Goal: Complete application form

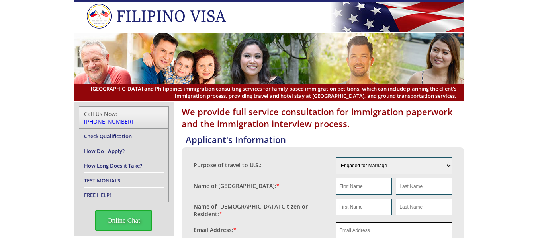
drag, startPoint x: 364, startPoint y: 227, endPoint x: 376, endPoint y: 229, distance: 12.0
click at [364, 227] on input "email" at bounding box center [393, 230] width 117 height 17
paste input "sphiregraphics@gmail.com"
type input "sphiregraphics@gmail.com"
click at [354, 188] on input "text" at bounding box center [363, 186] width 56 height 17
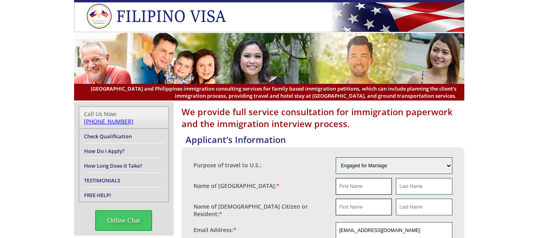
paste input "Anita"
type input "Anita"
drag, startPoint x: 372, startPoint y: 190, endPoint x: 388, endPoint y: 188, distance: 16.0
click at [372, 190] on input "Anita" at bounding box center [363, 186] width 56 height 17
click at [416, 185] on input "text" at bounding box center [424, 186] width 56 height 17
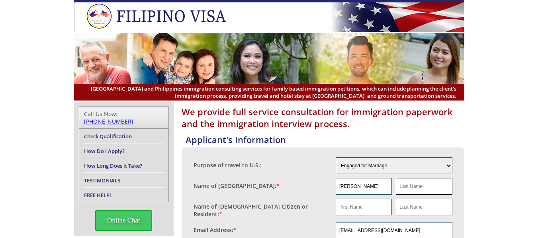
paste input "Santero"
type input "Santero"
click at [306, 184] on div "Name of Filipina: *" at bounding box center [264, 184] width 142 height 12
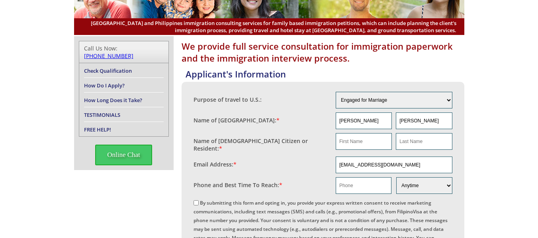
scroll to position [107, 0]
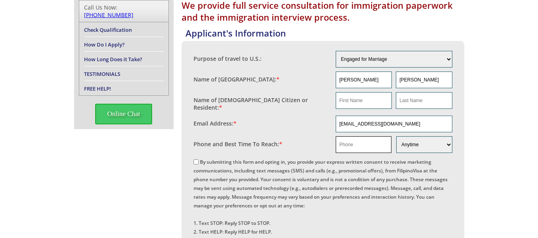
click at [374, 143] on input "text" at bounding box center [363, 144] width 56 height 17
paste input "Caller Id: FV US Hotline +63 981 557 2697"
drag, startPoint x: 352, startPoint y: 142, endPoint x: 311, endPoint y: 150, distance: 41.4
click at [311, 150] on fieldset "Phone and Best Time To Reach: * Caller Id: FV US Hotline +63 981 557 2697 Morni…" at bounding box center [322, 144] width 259 height 21
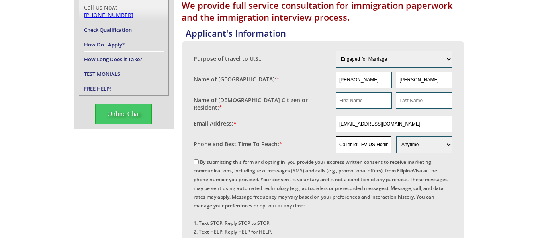
type input "Caller Id: FV US Hotline +63 981 557 2697"
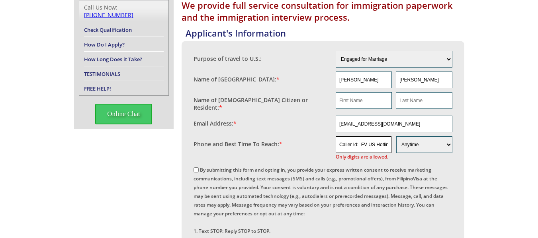
click at [379, 143] on input "Caller Id: FV US Hotline +63 981 557 2697" at bounding box center [363, 144] width 56 height 17
paste input "63 981 557 2697"
drag, startPoint x: 345, startPoint y: 143, endPoint x: 368, endPoint y: 162, distance: 29.1
click at [345, 143] on input "63 981 557 2697" at bounding box center [363, 144] width 56 height 17
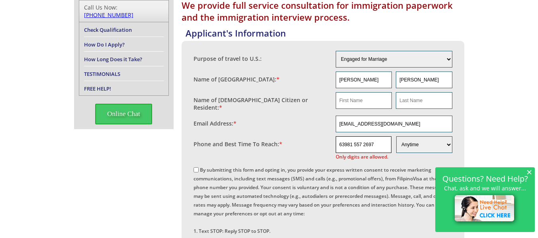
click at [363, 141] on input "63981 557 2697" at bounding box center [363, 144] width 56 height 17
click at [353, 142] on input "63981 5572697" at bounding box center [363, 144] width 56 height 17
type input "639815572697"
click at [357, 98] on input "text" at bounding box center [363, 100] width 56 height 17
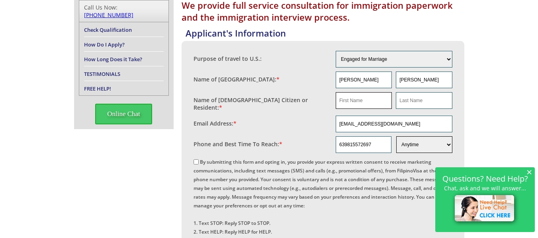
paste input "Steve"
type input "Steve"
click at [372, 98] on input "Steve" at bounding box center [363, 100] width 56 height 17
click at [422, 104] on input "text" at bounding box center [424, 100] width 56 height 17
paste input "Loehner"
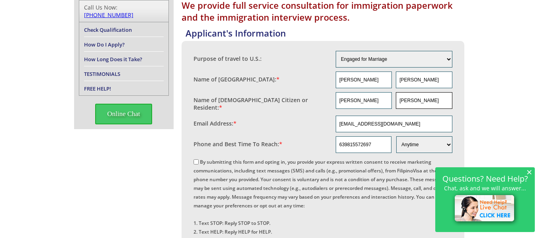
type input "Loehner"
click at [197, 161] on input "By submitting this form and opting in, you provide your express written consent…" at bounding box center [195, 162] width 5 height 5
checkbox input "true"
click at [536, 111] on div "We provide full service consultation for immigration paperwork and the immigrat…" at bounding box center [269, 237] width 538 height 485
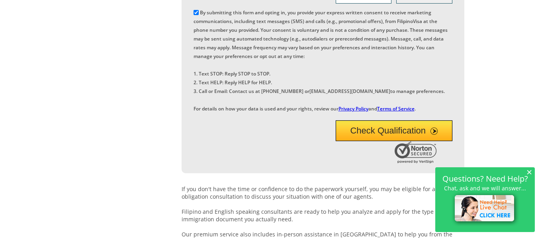
scroll to position [261, 0]
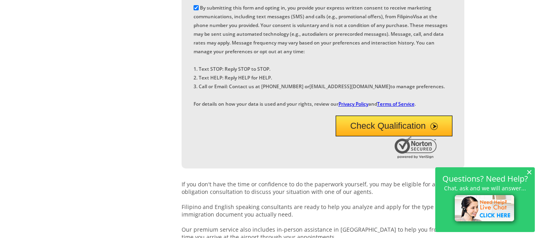
click at [386, 136] on button "Check Qualification" at bounding box center [393, 126] width 117 height 21
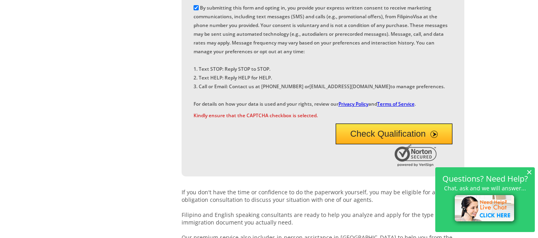
click at [367, 144] on button "Check Qualification" at bounding box center [393, 134] width 117 height 21
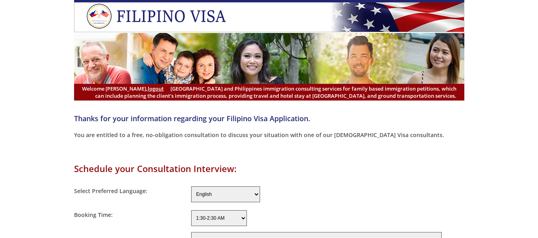
select select "-480"
